Goal: Information Seeking & Learning: Learn about a topic

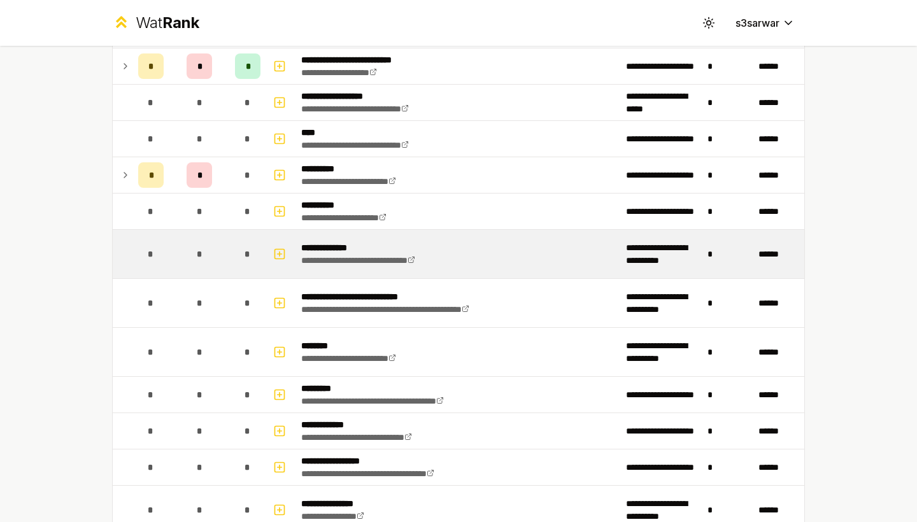
scroll to position [607, 0]
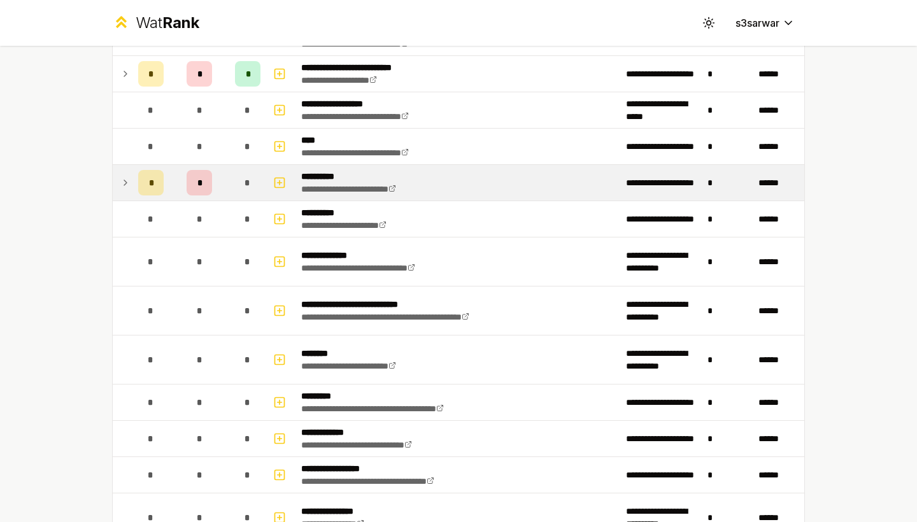
click at [130, 185] on td at bounding box center [123, 183] width 20 height 36
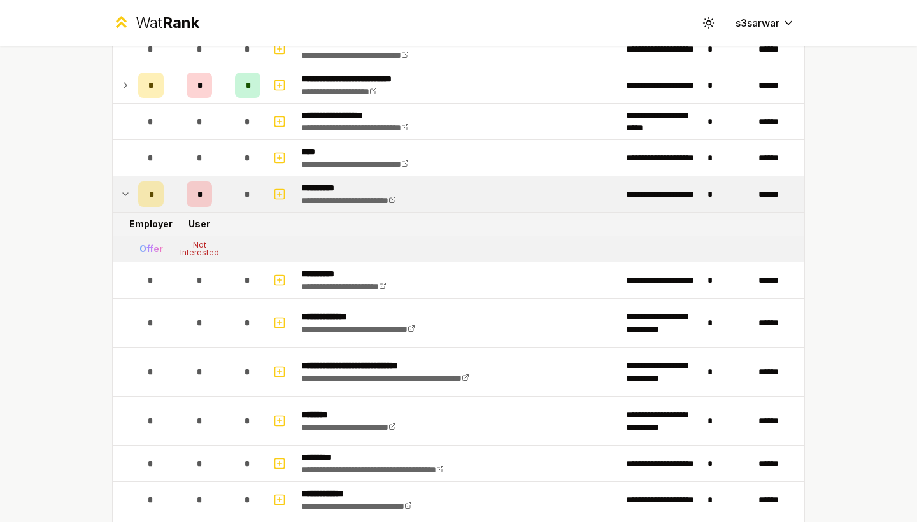
scroll to position [593, 0]
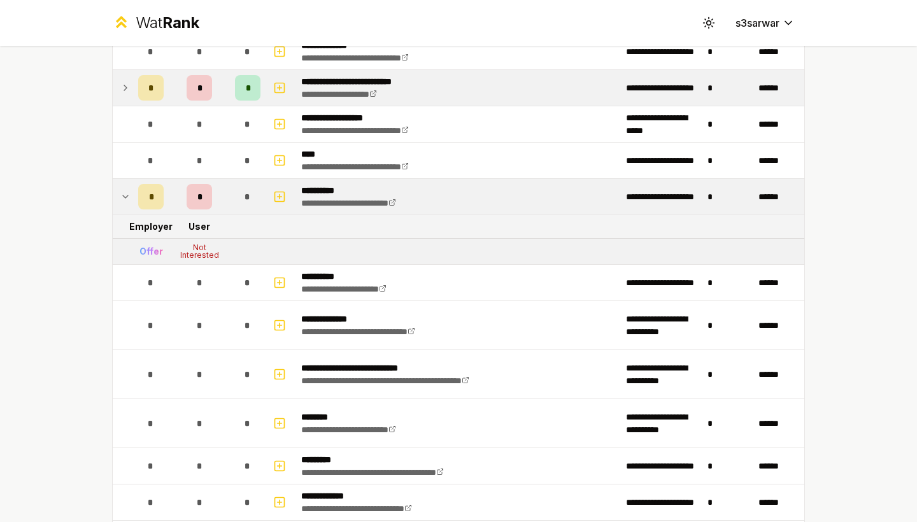
click at [123, 90] on icon at bounding box center [125, 87] width 10 height 15
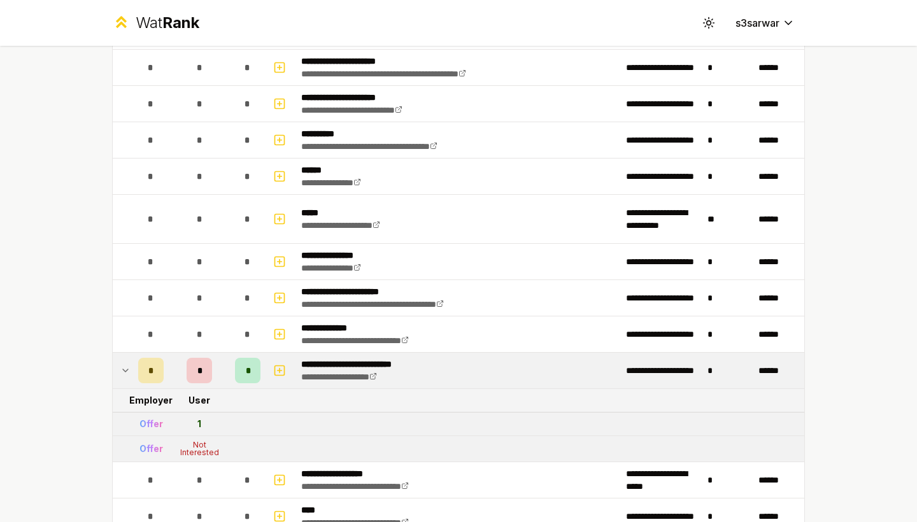
scroll to position [0, 0]
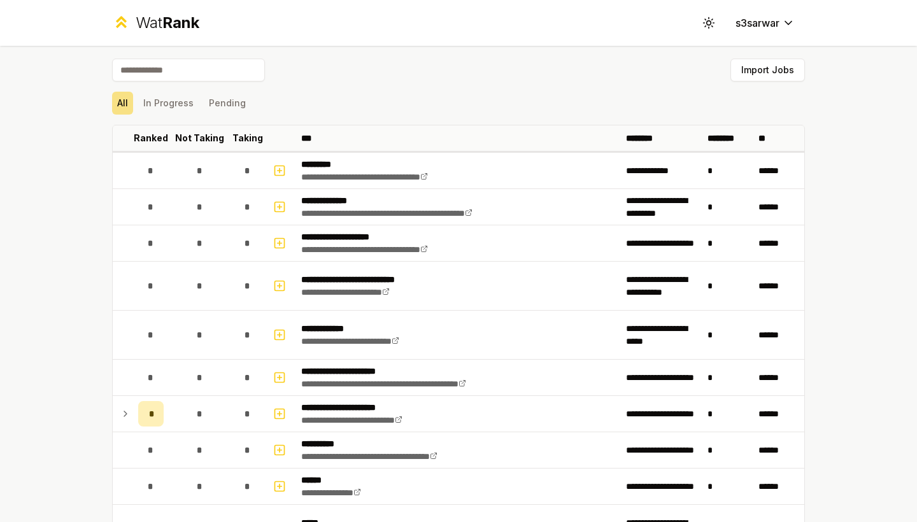
scroll to position [85, 0]
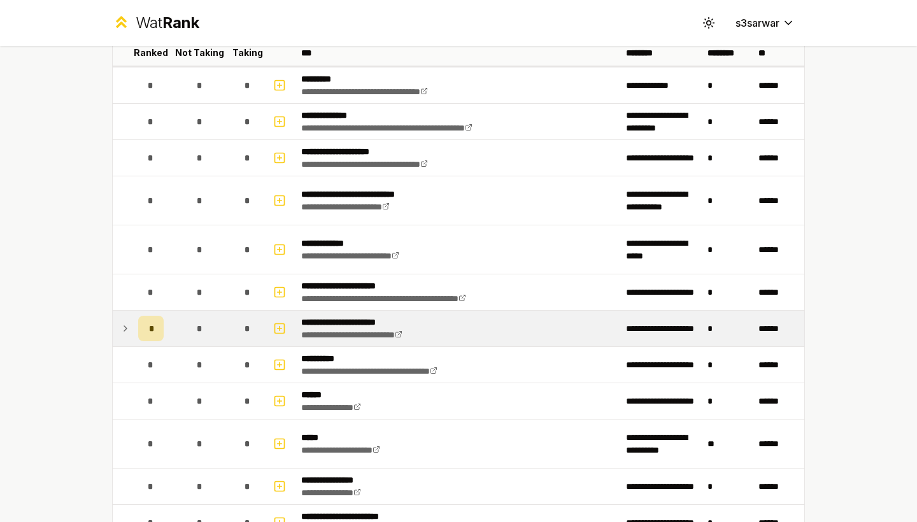
click at [147, 333] on div "*" at bounding box center [150, 328] width 25 height 25
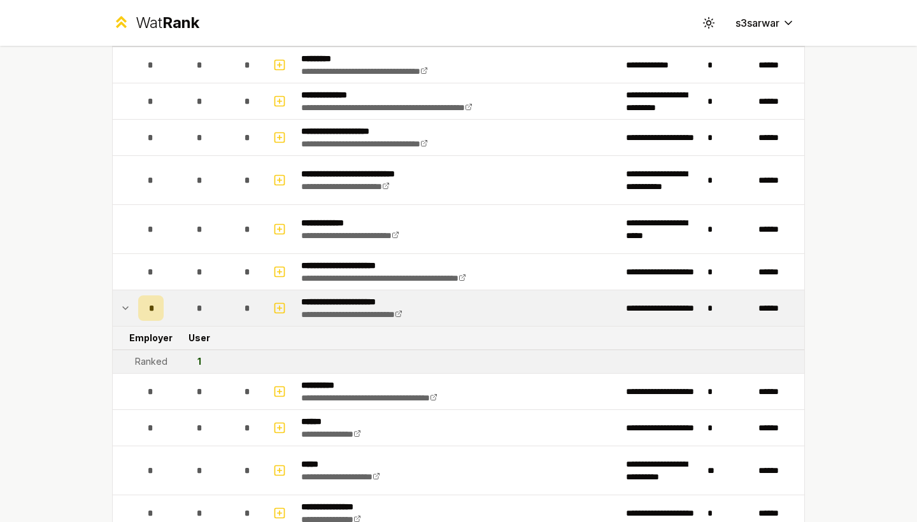
scroll to position [115, 0]
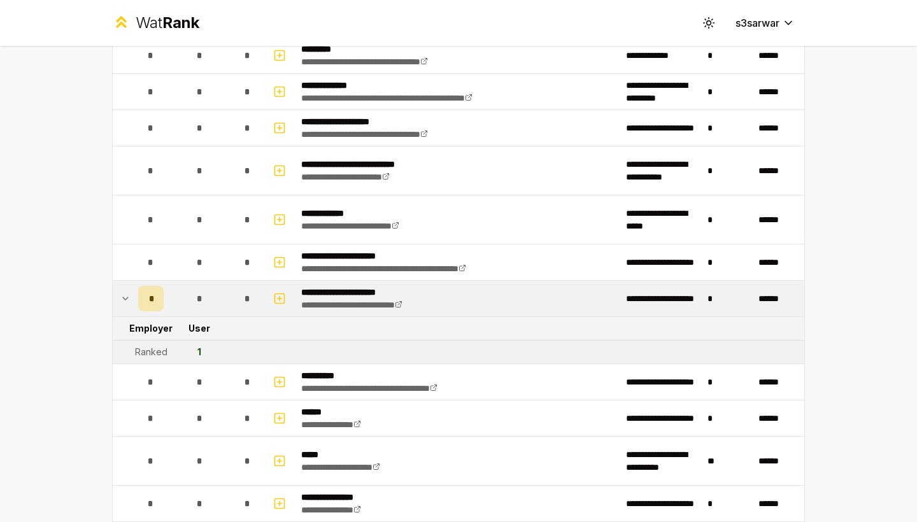
click at [113, 297] on td at bounding box center [123, 299] width 20 height 36
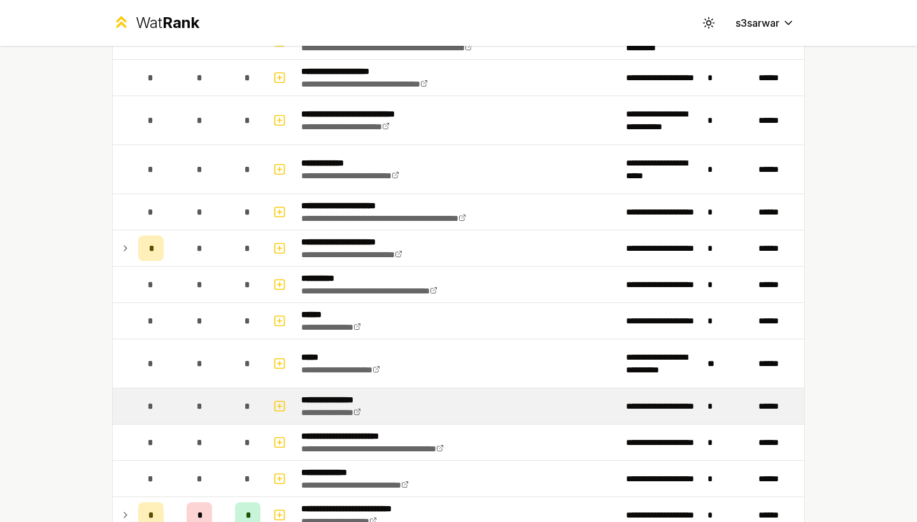
scroll to position [164, 0]
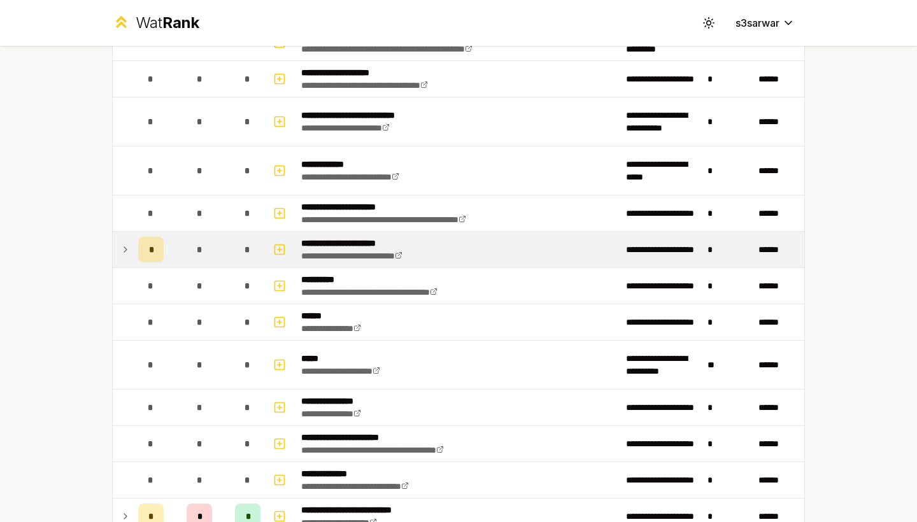
click at [127, 251] on icon at bounding box center [125, 249] width 10 height 15
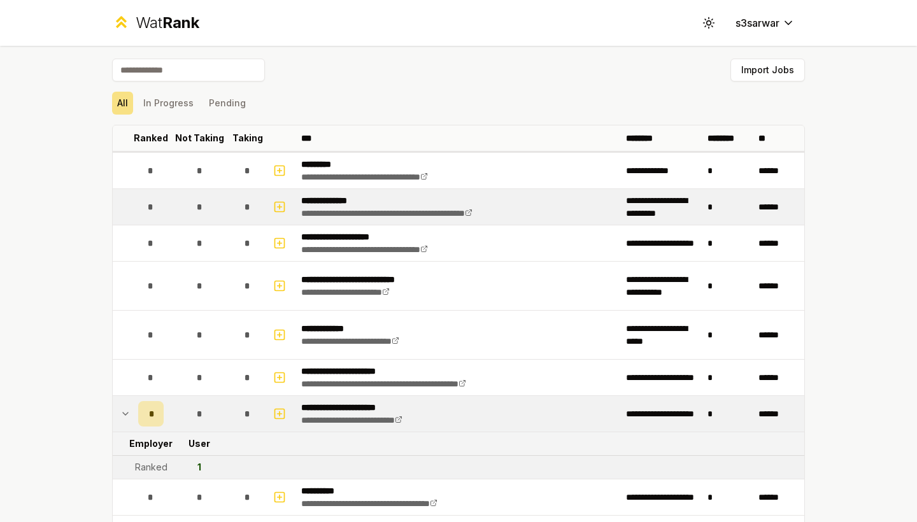
scroll to position [0, 0]
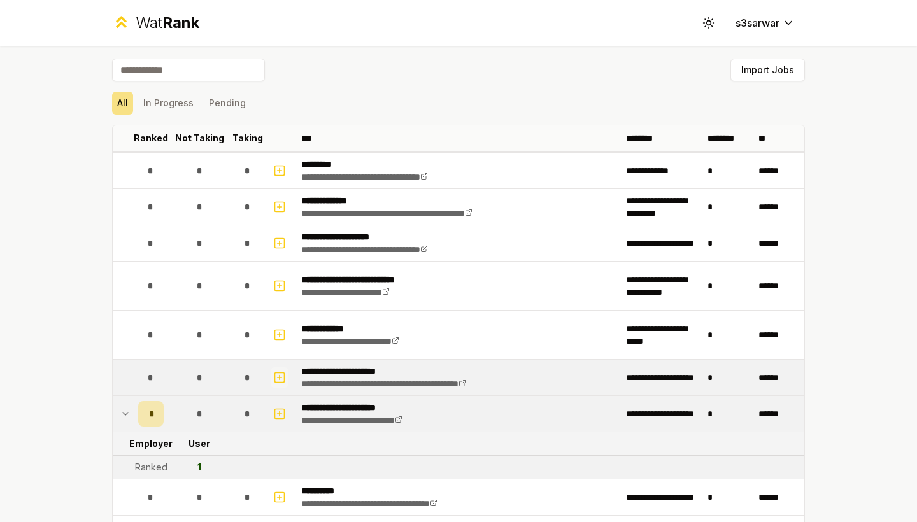
click at [278, 376] on icon "button" at bounding box center [279, 377] width 13 height 15
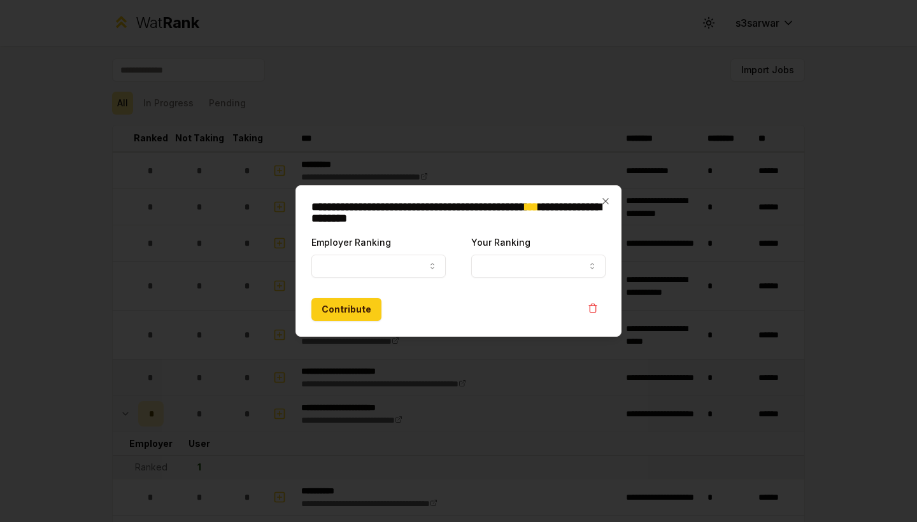
select select
click at [401, 261] on button "Employer Ranking" at bounding box center [378, 266] width 134 height 23
select select "******"
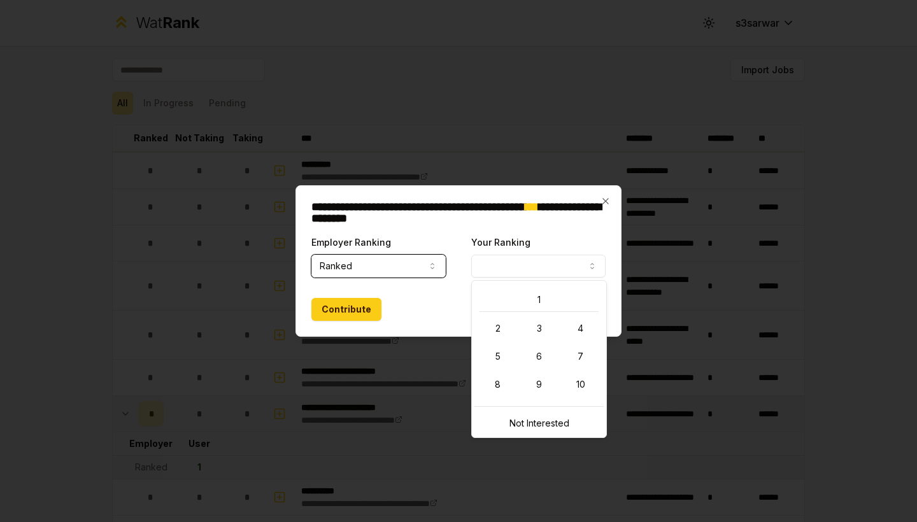
click at [503, 259] on button "Your Ranking" at bounding box center [538, 266] width 134 height 23
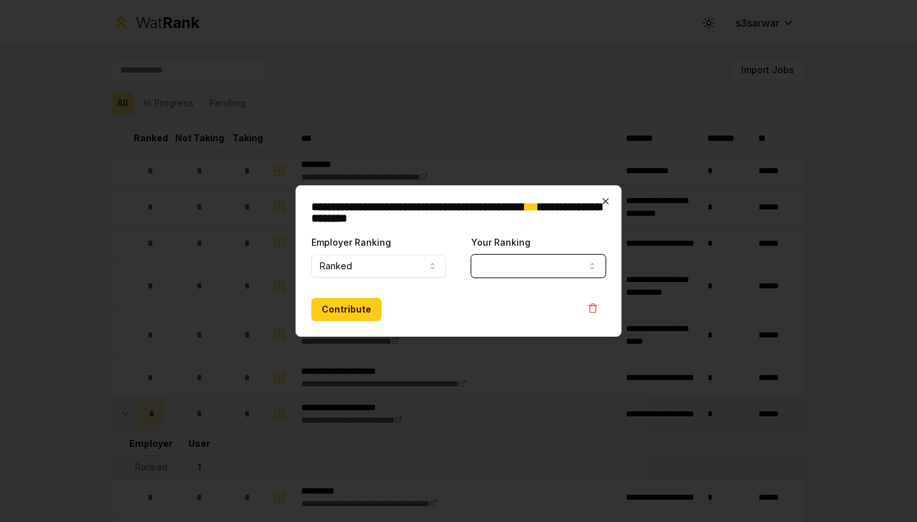
click at [607, 200] on icon "button" at bounding box center [605, 201] width 6 height 6
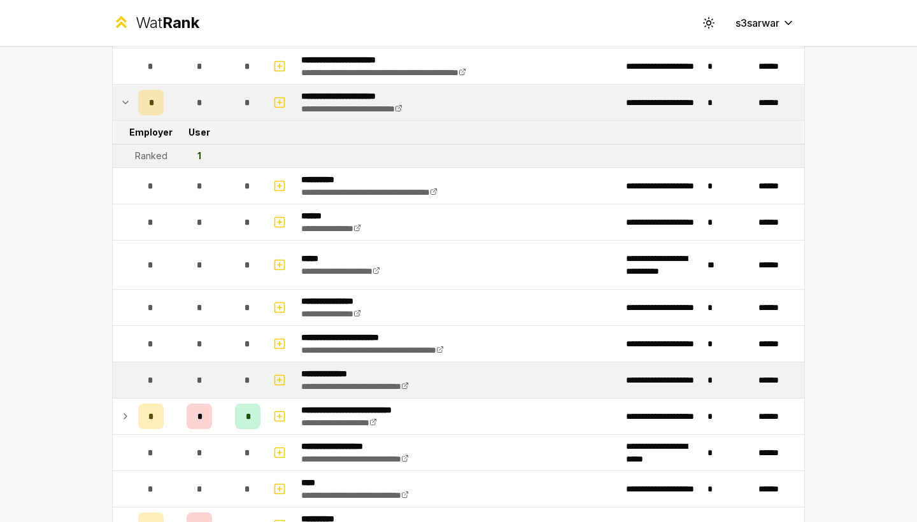
scroll to position [314, 0]
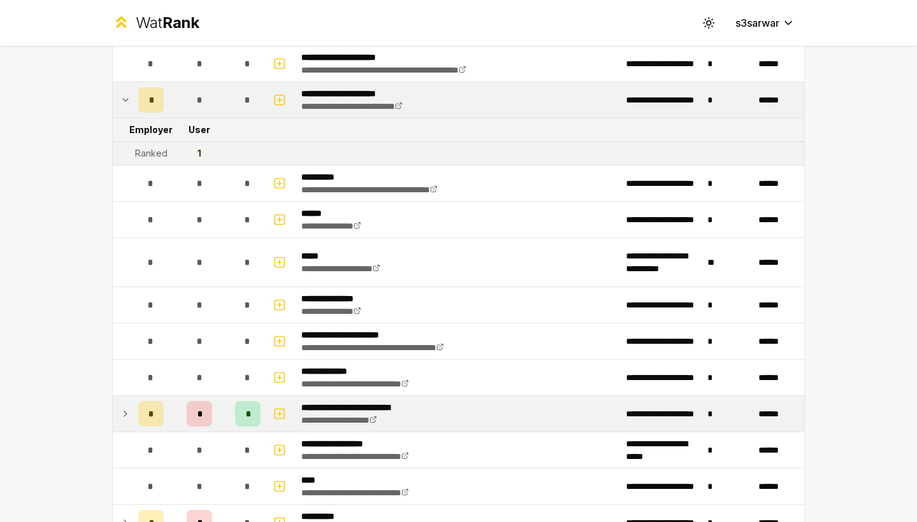
click at [125, 406] on icon at bounding box center [125, 413] width 10 height 15
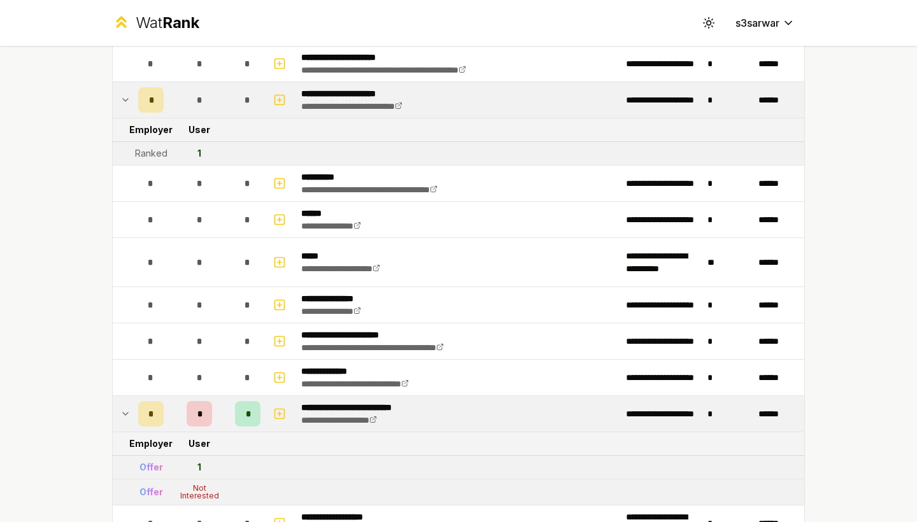
click at [125, 406] on icon at bounding box center [125, 413] width 10 height 15
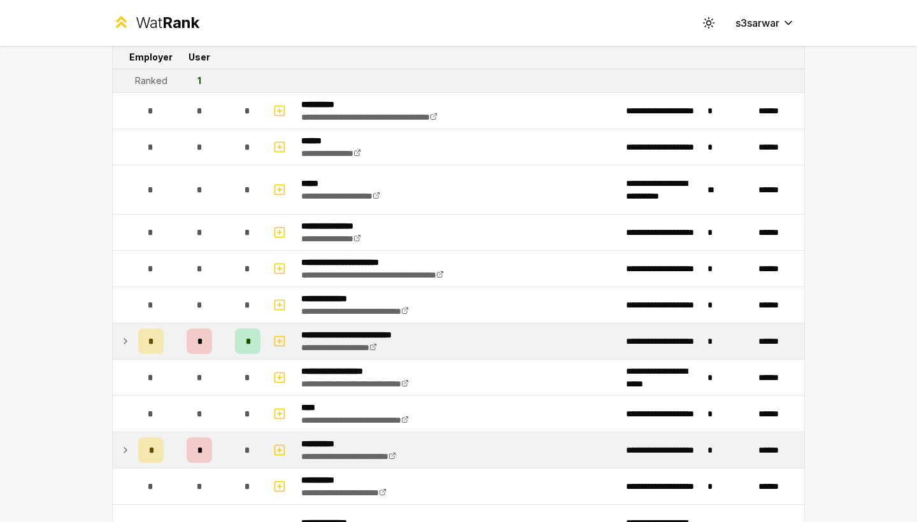
scroll to position [389, 0]
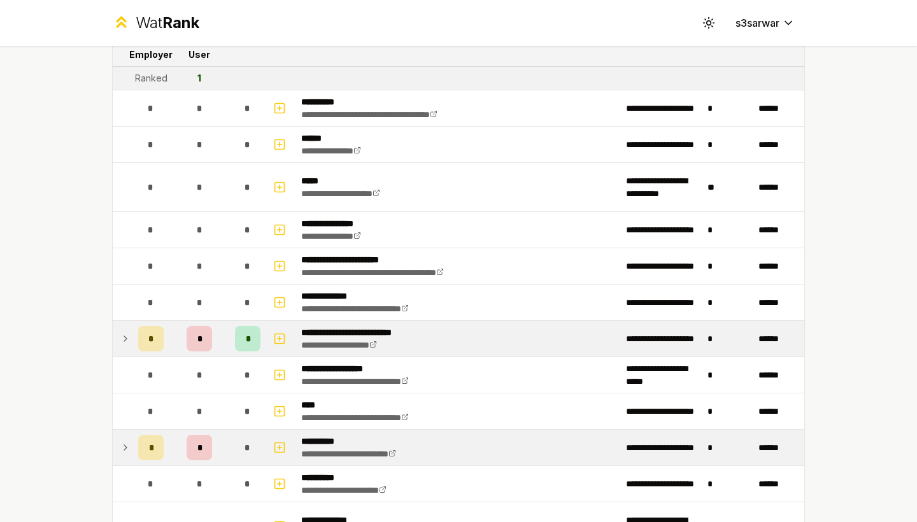
click at [136, 453] on td "*" at bounding box center [151, 448] width 36 height 36
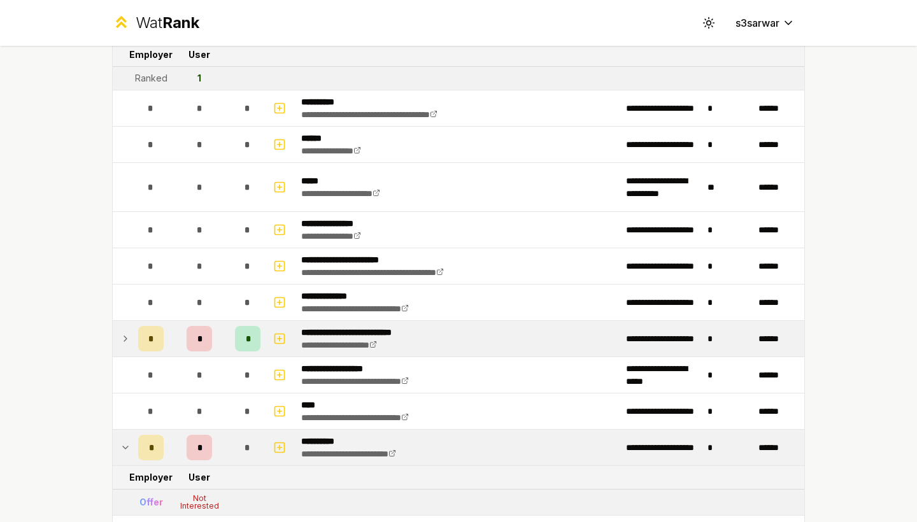
click at [136, 453] on td "*" at bounding box center [151, 448] width 36 height 36
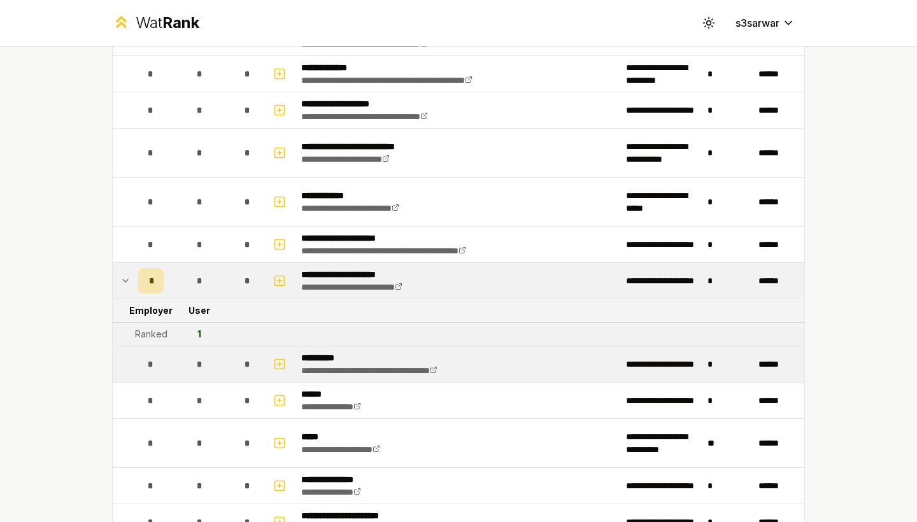
scroll to position [129, 0]
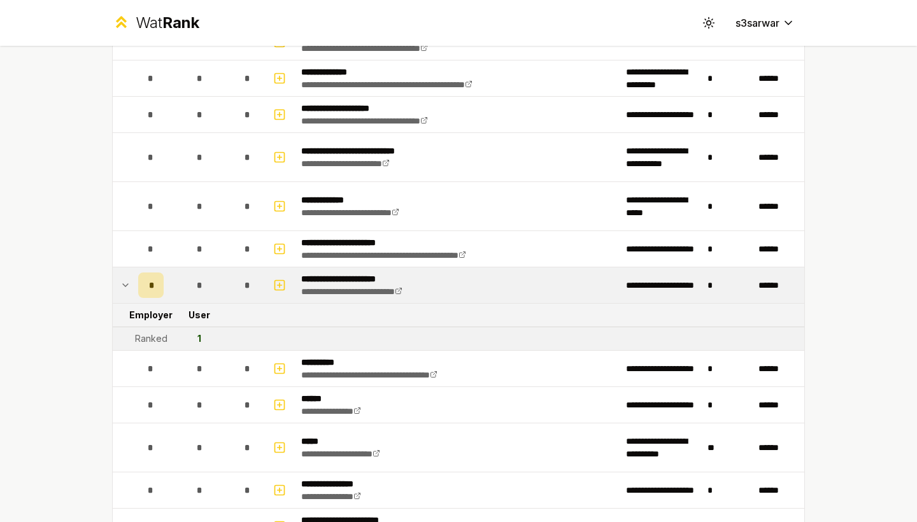
click at [131, 276] on td at bounding box center [123, 285] width 20 height 36
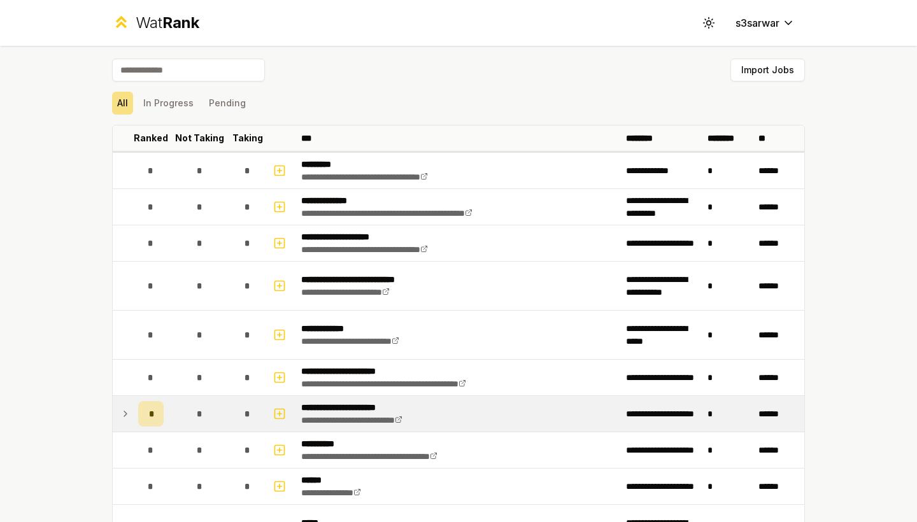
scroll to position [0, 0]
